Goal: Transaction & Acquisition: Purchase product/service

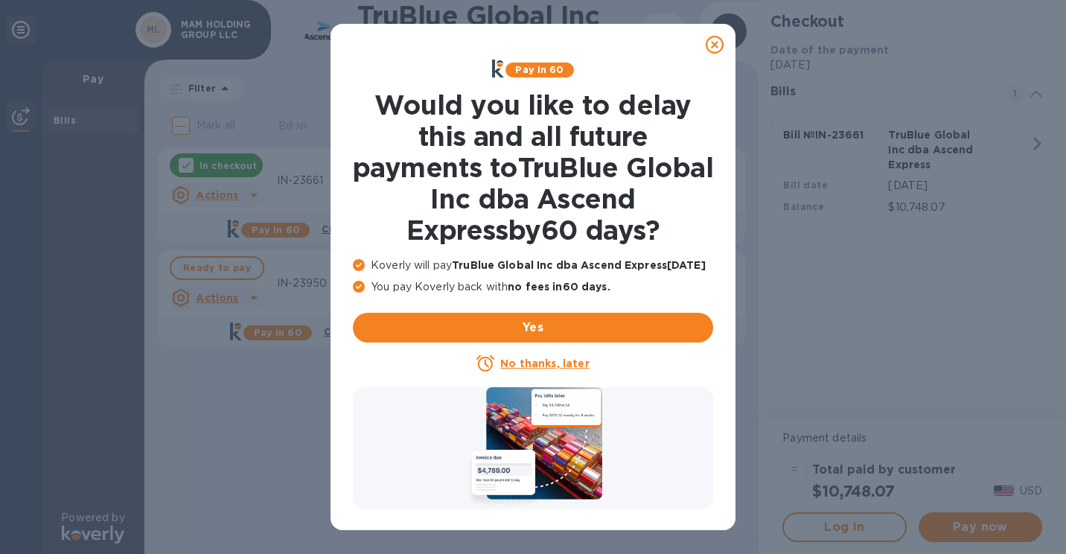
click at [713, 39] on icon at bounding box center [714, 45] width 18 height 18
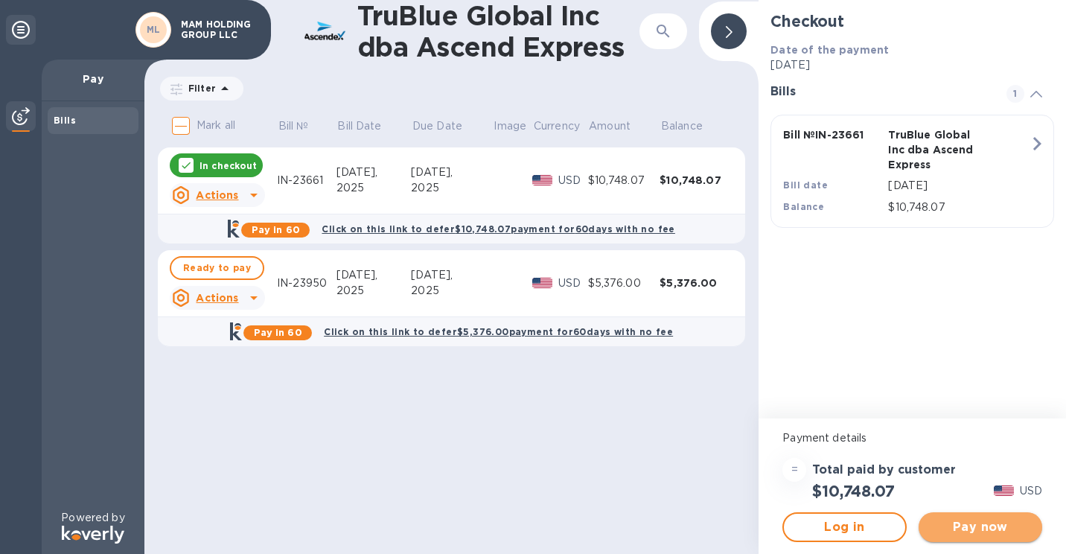
click at [982, 527] on span "Pay now" at bounding box center [980, 527] width 100 height 18
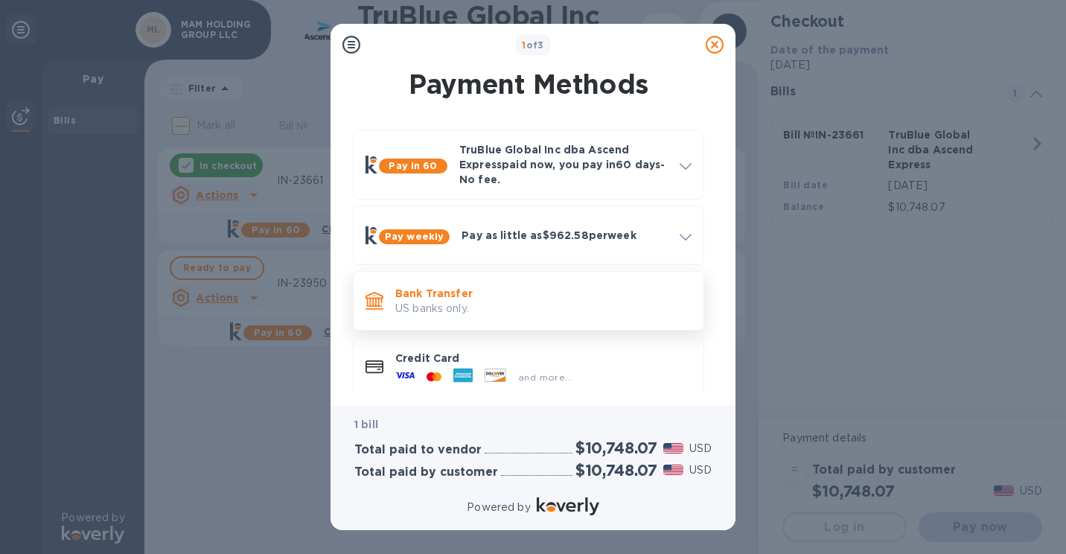
click at [559, 292] on p "Bank Transfer" at bounding box center [543, 293] width 296 height 15
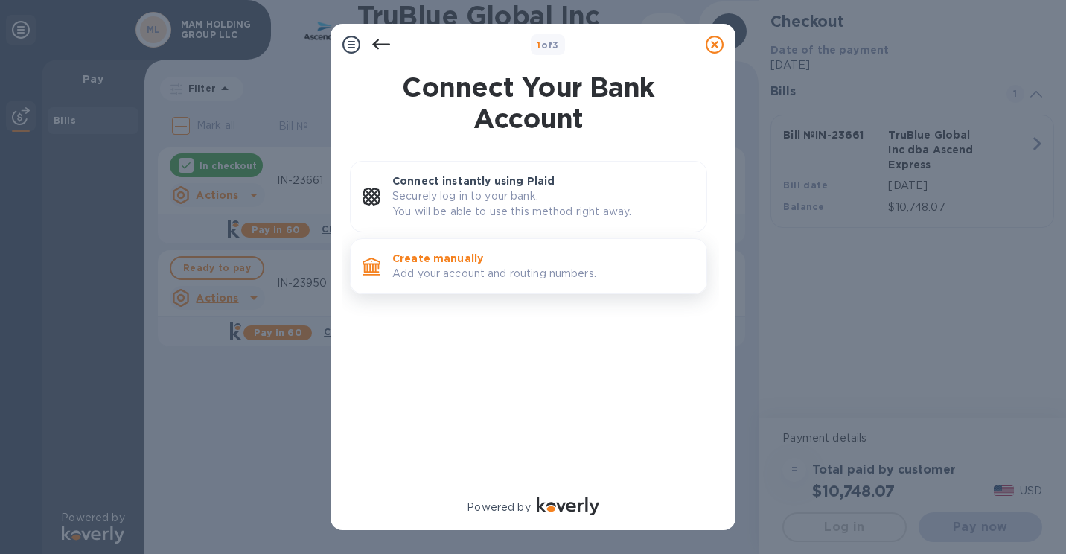
click at [522, 265] on p "Create manually" at bounding box center [543, 258] width 302 height 15
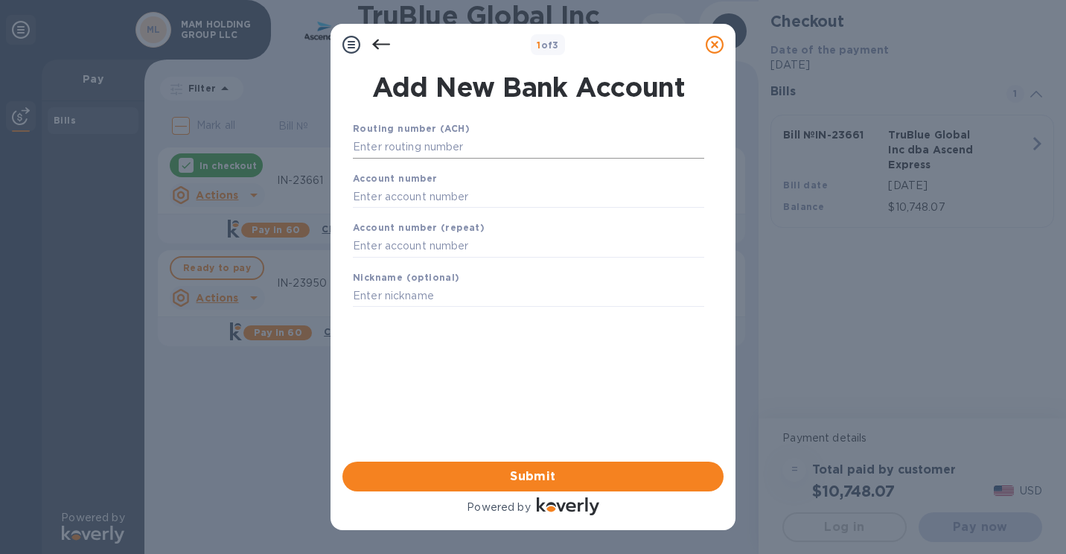
click at [403, 154] on input "text" at bounding box center [528, 147] width 351 height 22
type input "036001808"
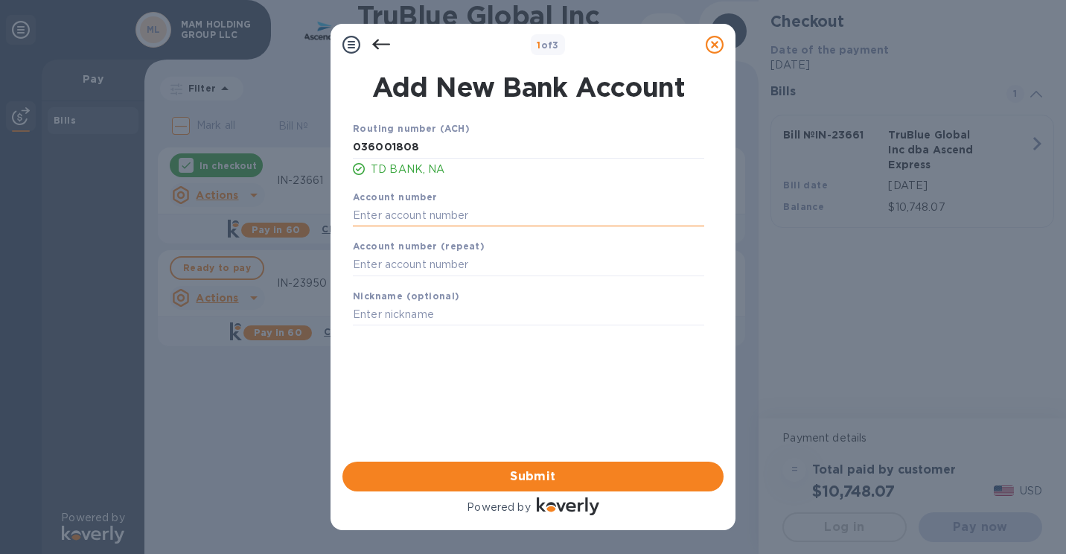
type input "3"
type input "4433683756"
click at [470, 269] on input "text" at bounding box center [528, 265] width 351 height 22
type input "3"
type input "4433683756"
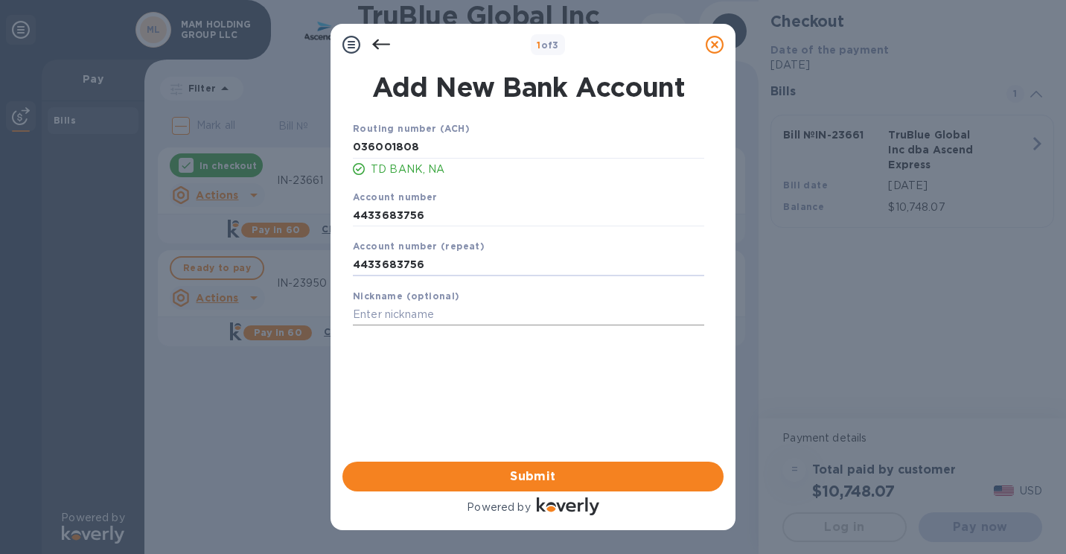
click at [433, 318] on input "text" at bounding box center [528, 315] width 351 height 22
type input "MAM Holding Group"
click at [538, 484] on span "Submit" at bounding box center [532, 476] width 357 height 18
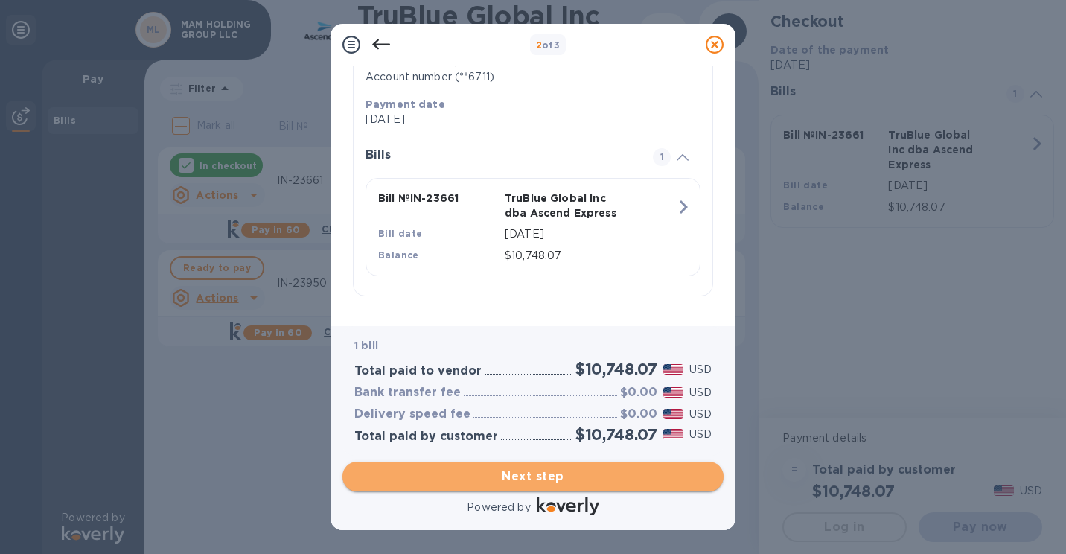
click at [591, 465] on button "Next step" at bounding box center [532, 476] width 381 height 30
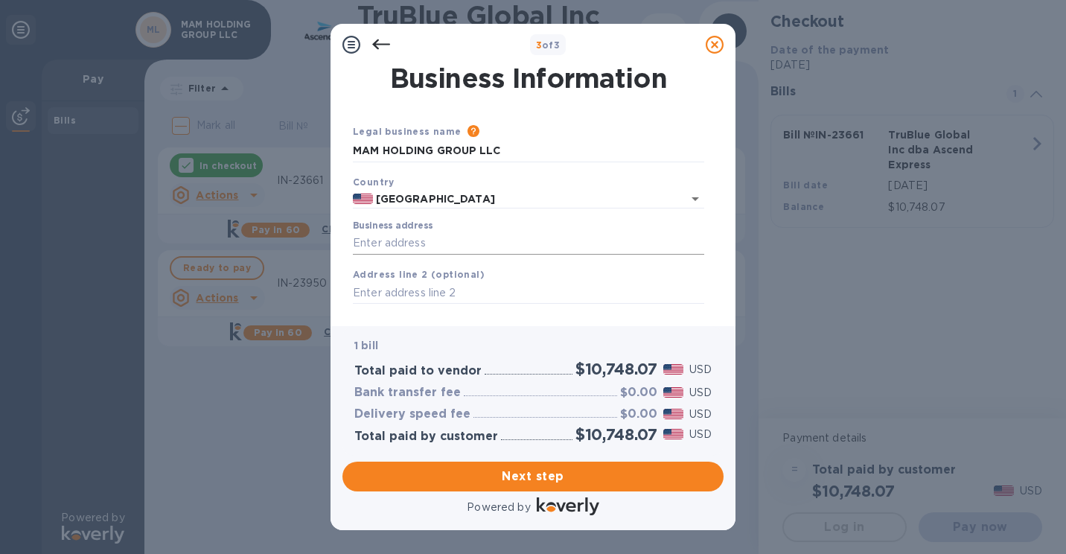
click at [520, 247] on input "Business address" at bounding box center [528, 243] width 351 height 22
click at [580, 122] on div "Legal business name Please provide the legal name that appears on your SS-4 for…" at bounding box center [528, 282] width 363 height 371
click at [464, 246] on input "Business address" at bounding box center [528, 243] width 351 height 22
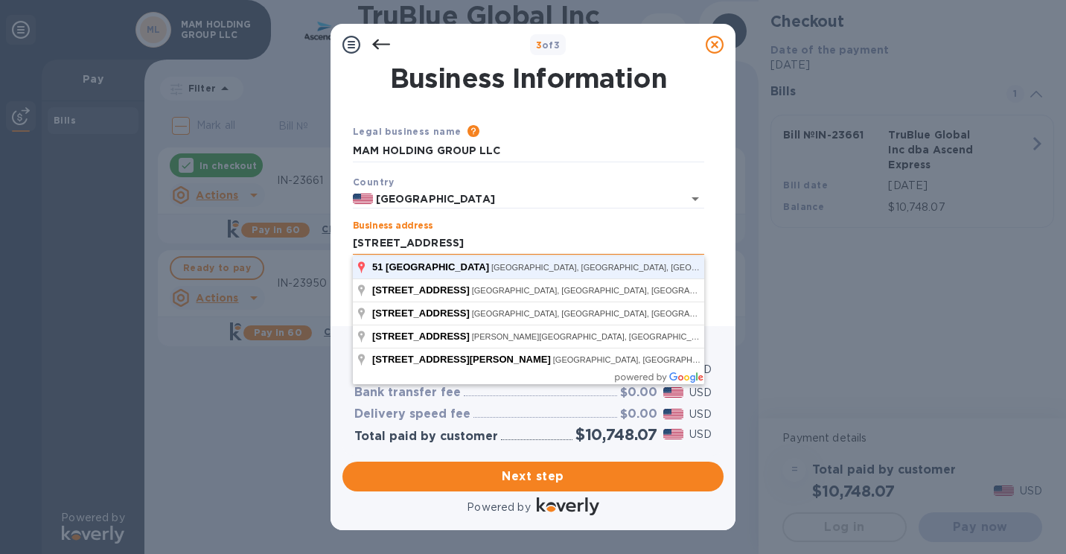
click button "Save" at bounding box center [0, 0] width 0 height 0
type input "[STREET_ADDRESS]"
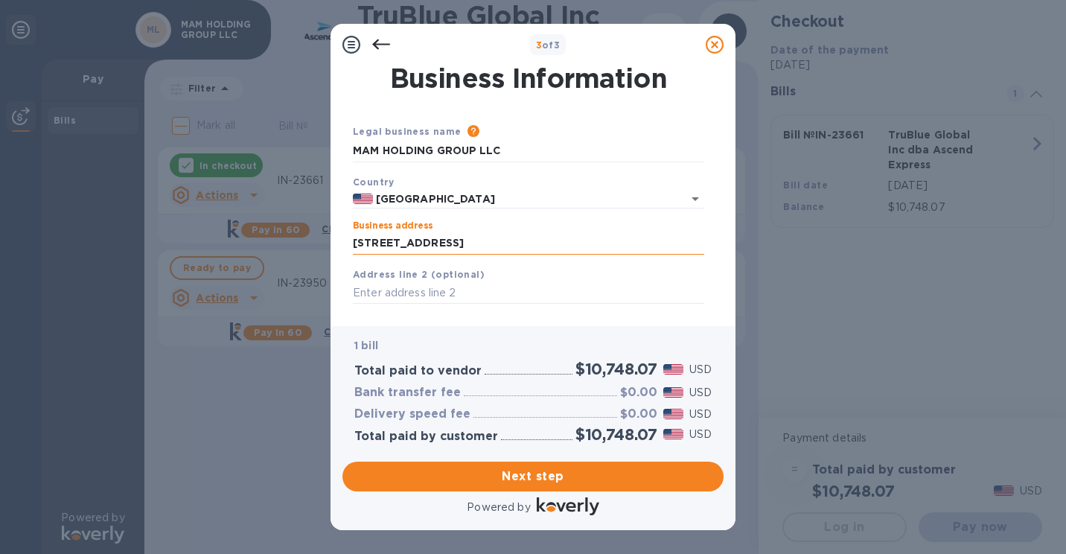
type input "PA"
type input "19006"
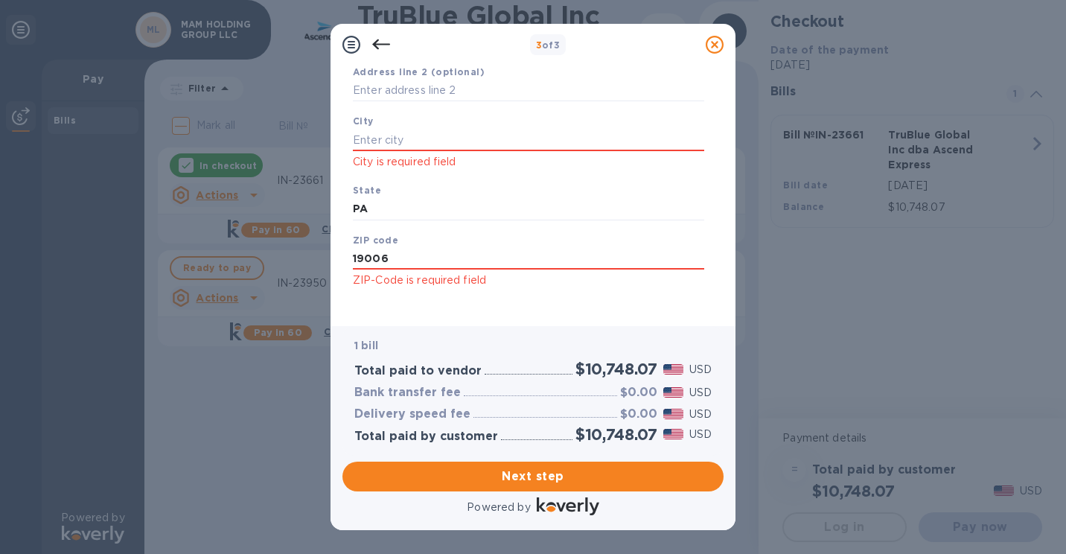
scroll to position [214, 0]
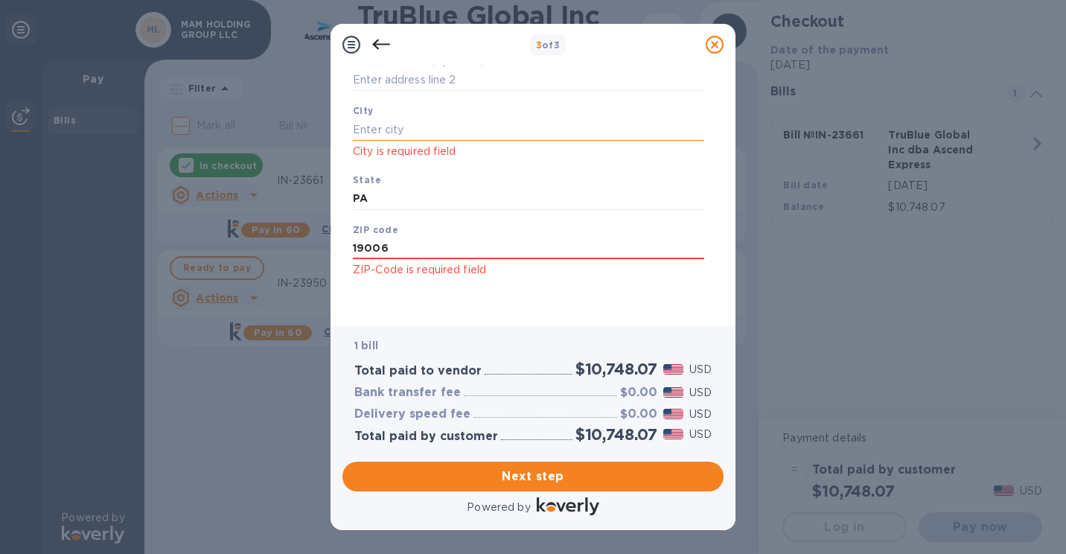
click at [451, 129] on input "text" at bounding box center [528, 129] width 351 height 22
type input "[GEOGRAPHIC_DATA]"
click at [417, 198] on input "PA" at bounding box center [528, 199] width 351 height 22
click at [358, 312] on div "Legal business name Please provide the legal name that appears on your SS-4 for…" at bounding box center [528, 112] width 363 height 403
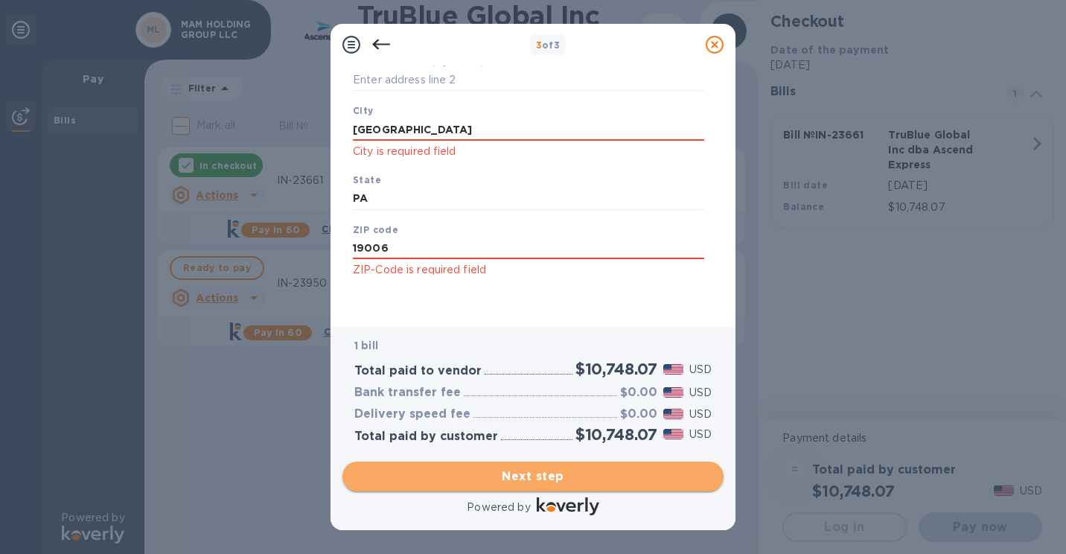
click at [502, 468] on span "Next step" at bounding box center [532, 476] width 357 height 18
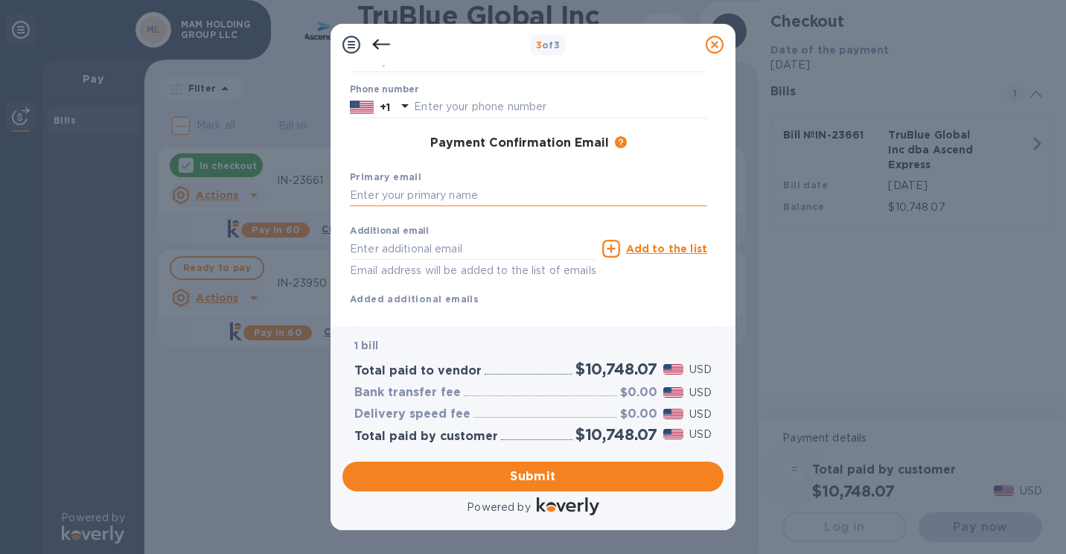
click at [476, 202] on input "text" at bounding box center [528, 196] width 357 height 22
type input "[PERSON_NAME][EMAIL_ADDRESS][DOMAIN_NAME]"
type input "m"
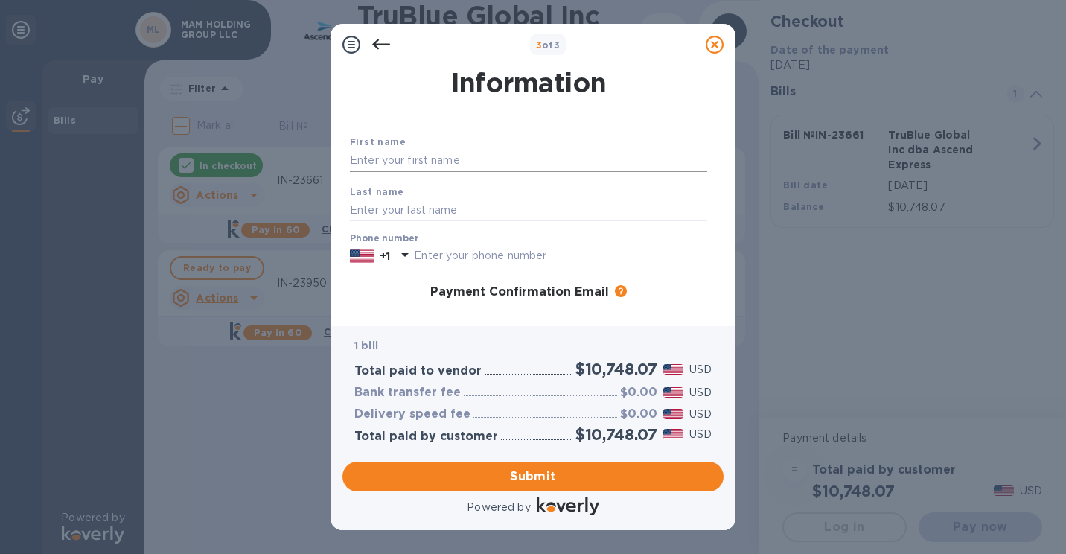
scroll to position [0, 0]
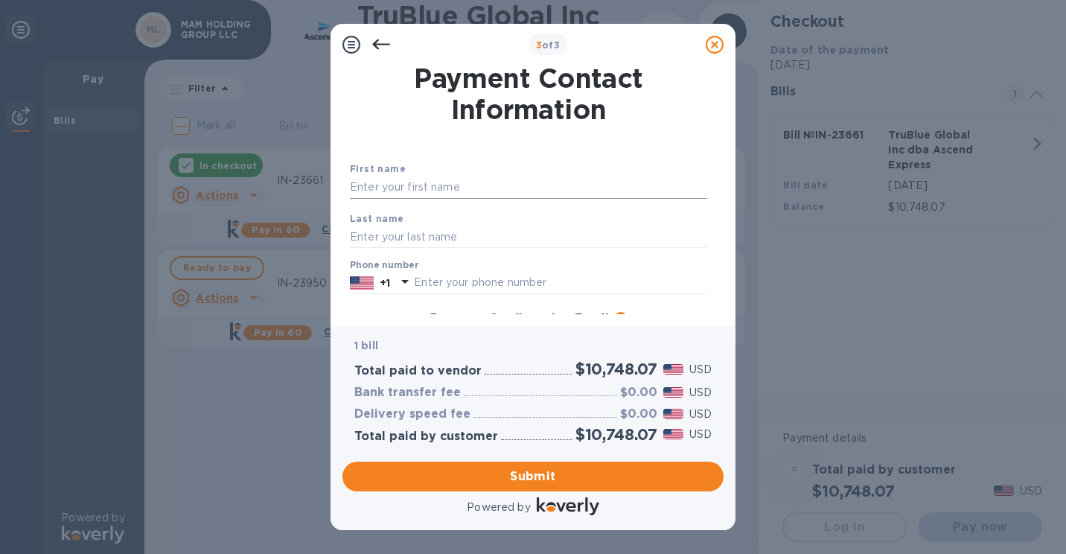
click at [475, 189] on input "text" at bounding box center [528, 187] width 357 height 22
type input "[PERSON_NAME]"
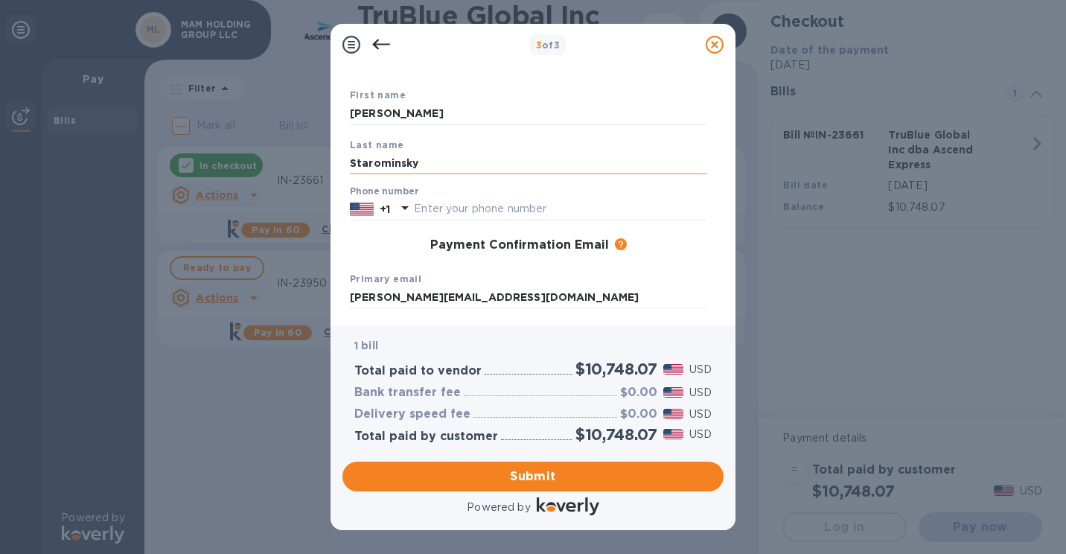
scroll to position [74, 0]
type input "Starominsky"
click at [550, 199] on input "text" at bounding box center [560, 208] width 293 height 22
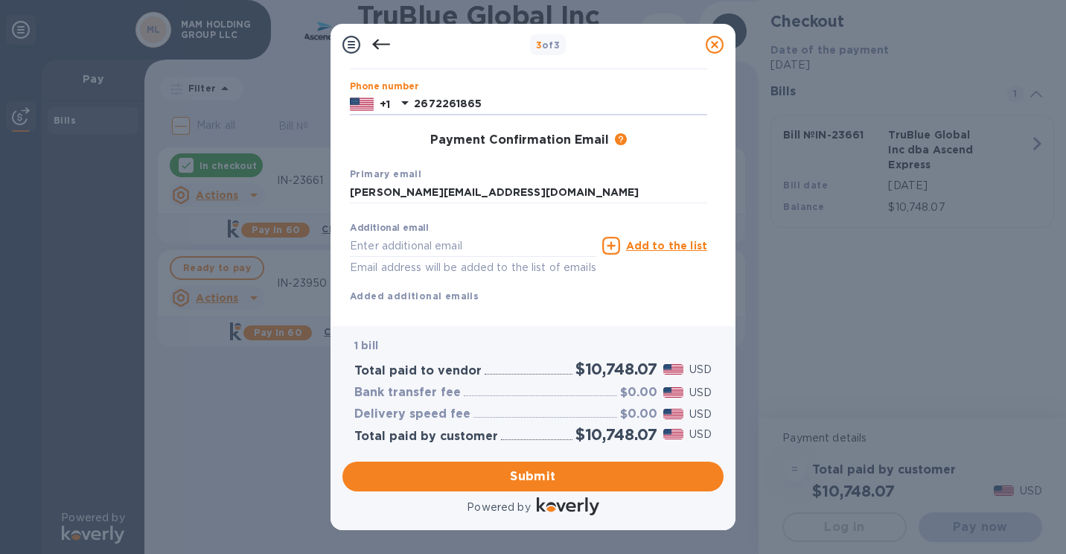
scroll to position [211, 0]
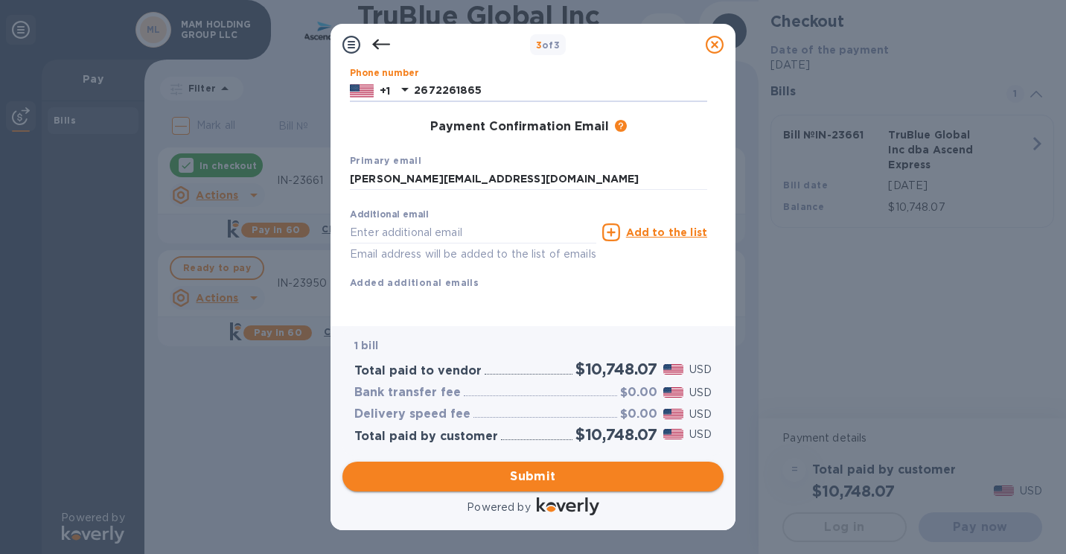
type input "2672261865"
click at [621, 469] on span "Submit" at bounding box center [532, 476] width 357 height 18
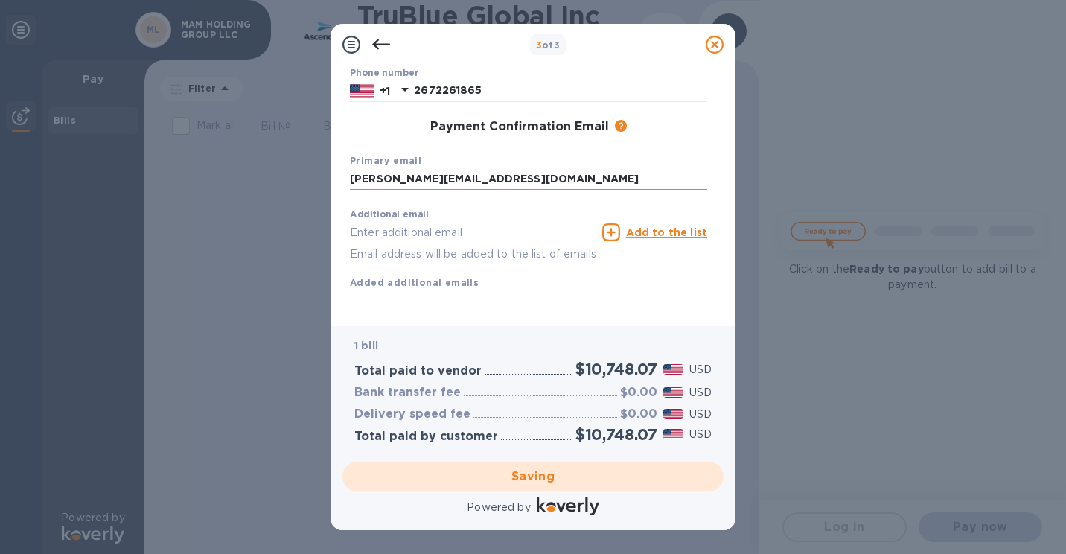
scroll to position [0, 0]
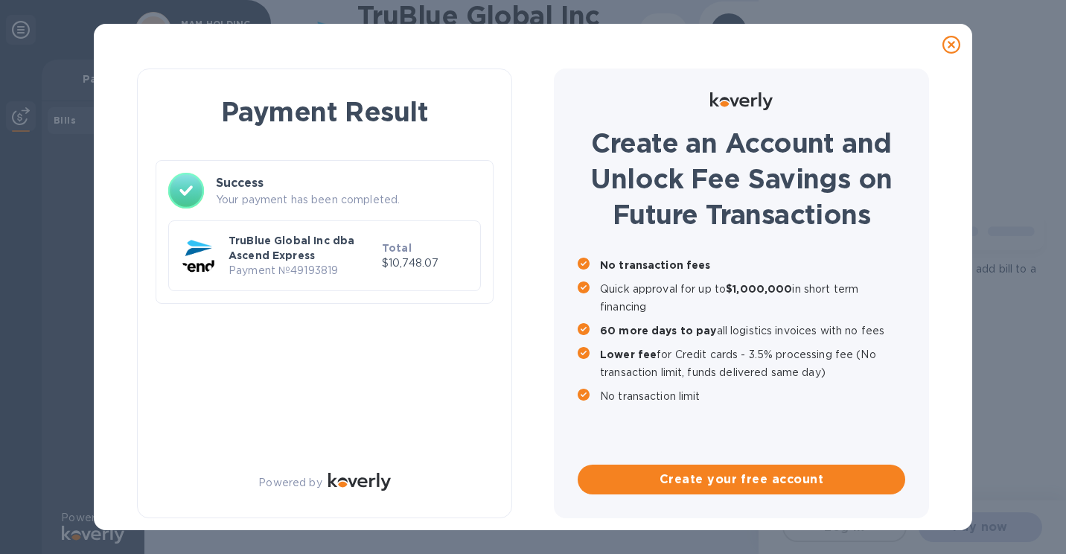
checkbox input "true"
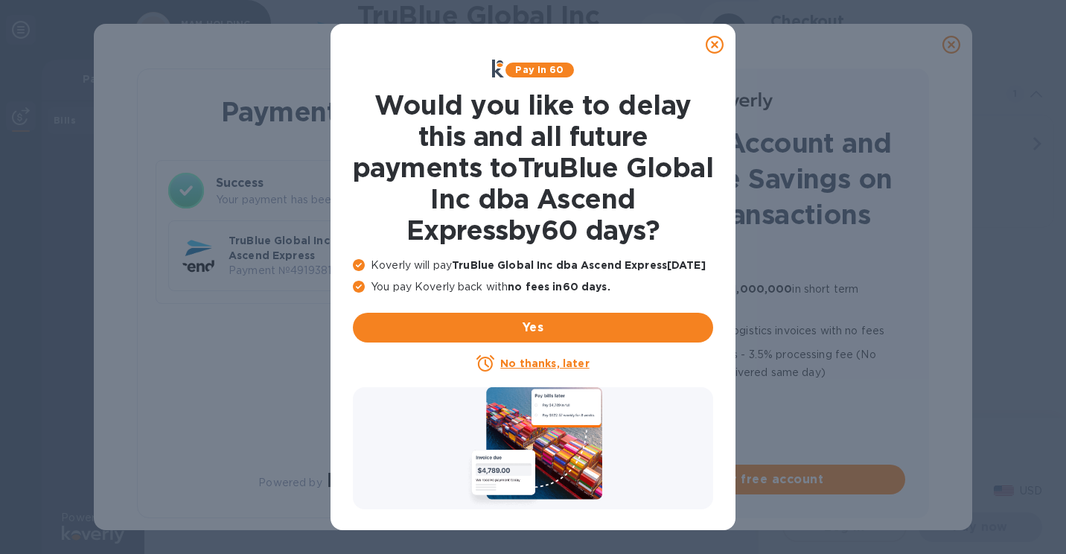
click at [707, 44] on icon at bounding box center [714, 45] width 18 height 18
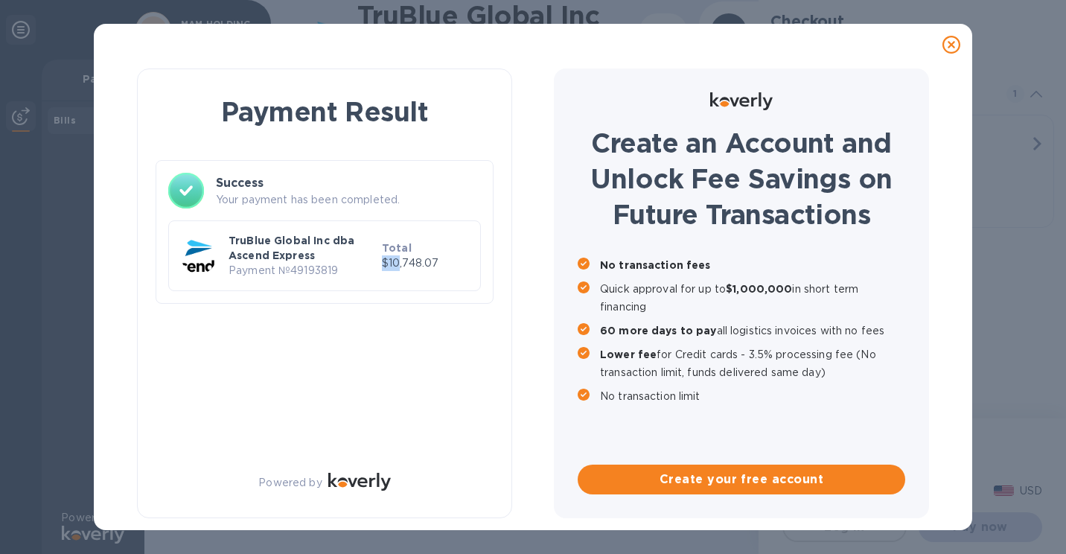
drag, startPoint x: 444, startPoint y: 254, endPoint x: 401, endPoint y: 260, distance: 42.7
click at [401, 260] on div "Total $10,748.07" at bounding box center [425, 255] width 86 height 31
click at [408, 267] on p "$10,748.07" at bounding box center [425, 263] width 86 height 16
drag, startPoint x: 391, startPoint y: 263, endPoint x: 439, endPoint y: 266, distance: 47.7
click at [439, 266] on p "$10,748.07" at bounding box center [425, 263] width 86 height 16
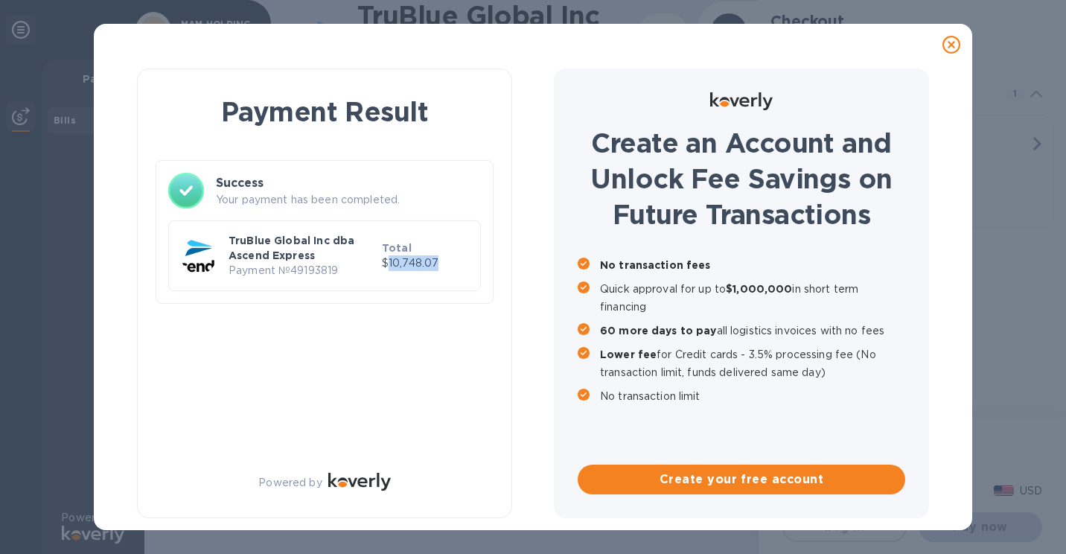
copy p "10,748.07"
click at [543, 53] on div at bounding box center [533, 45] width 866 height 30
